Goal: Find specific page/section: Find specific page/section

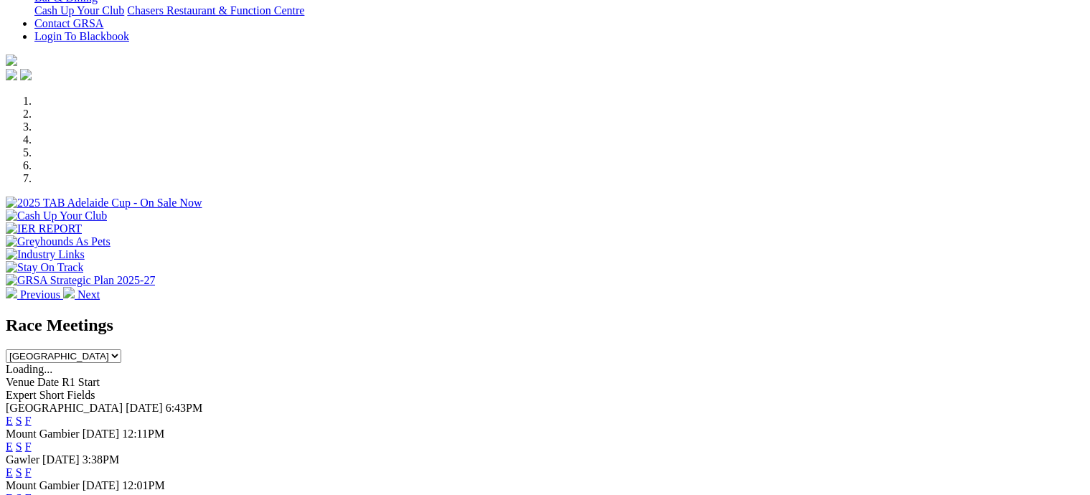
scroll to position [430, 0]
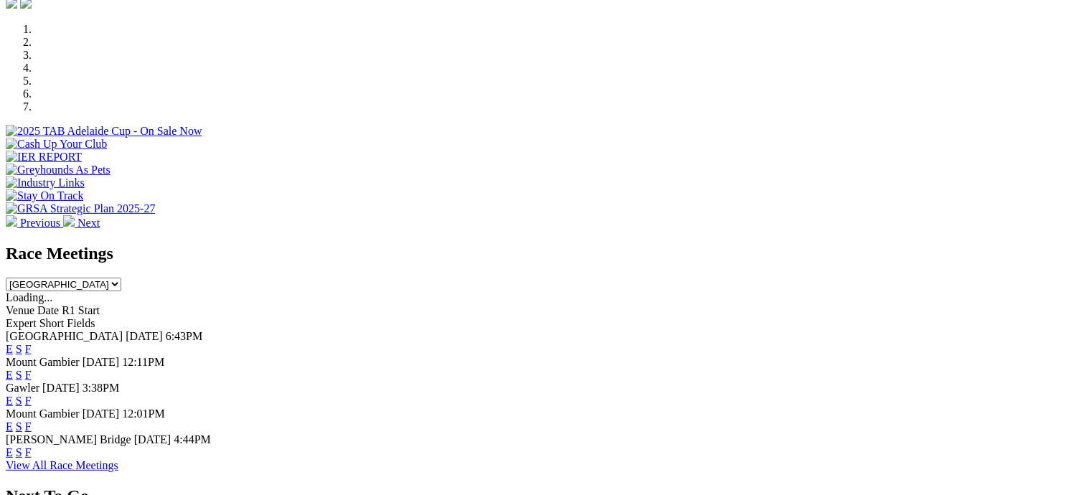
click at [32, 395] on link "F" at bounding box center [28, 401] width 6 height 12
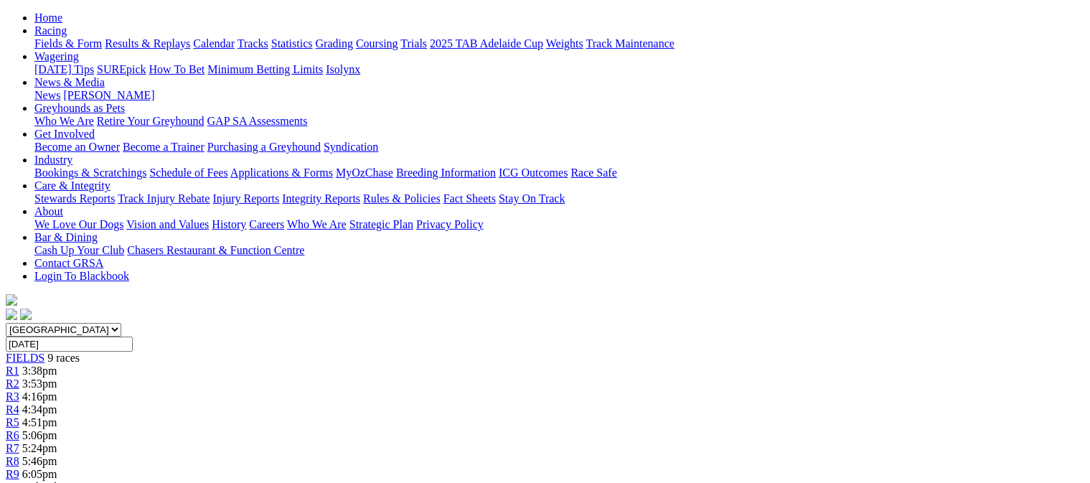
scroll to position [72, 0]
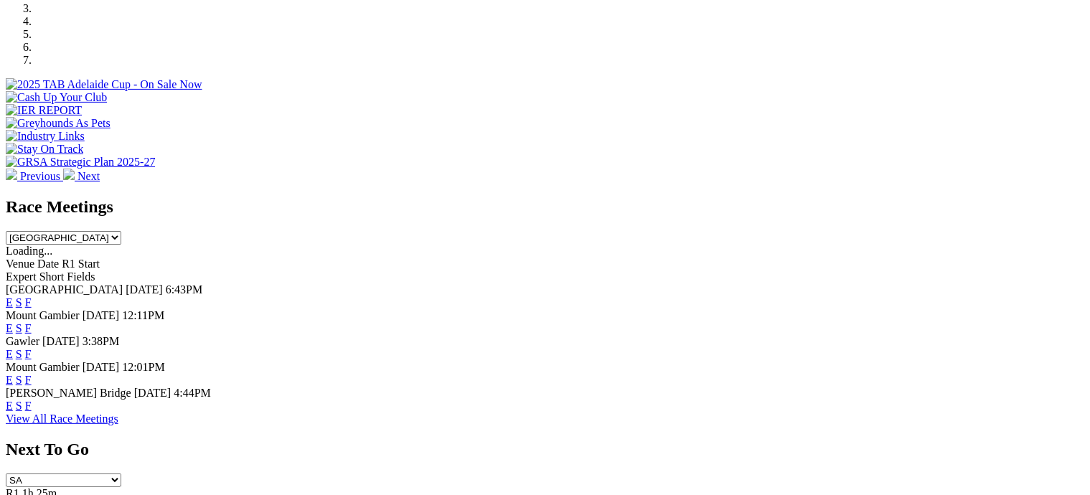
scroll to position [502, 0]
